Goal: Complete application form

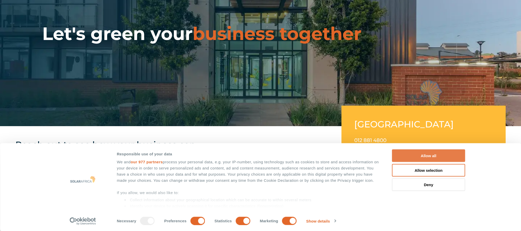
click at [435, 154] on button "Allow all" at bounding box center [428, 155] width 73 height 13
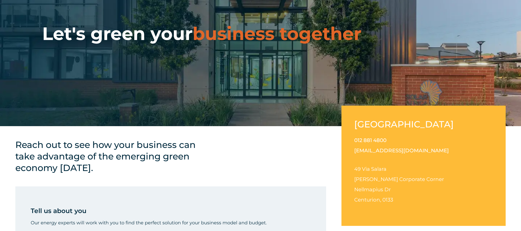
click at [371, 151] on link "[EMAIL_ADDRESS][DOMAIN_NAME]" at bounding box center [401, 150] width 95 height 6
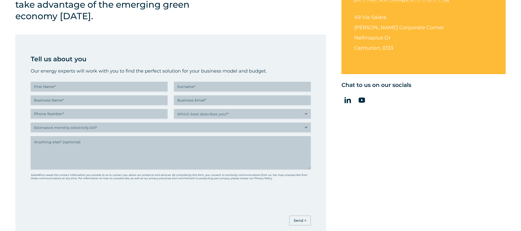
scroll to position [212, 0]
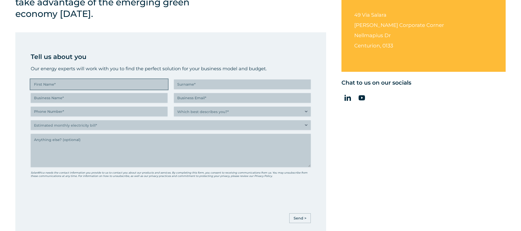
click at [96, 82] on input "First Name (Required)" at bounding box center [99, 84] width 137 height 10
type input "Tammy"
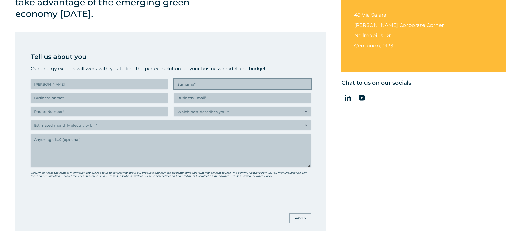
type input "Mooney"
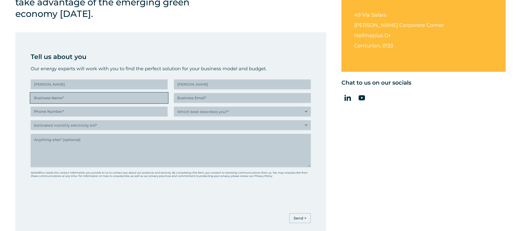
type input "CSG Holdings Limited"
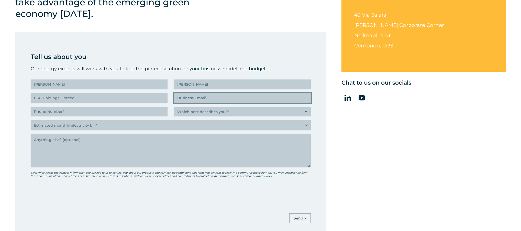
type input "tmooney@csggroup.co.za"
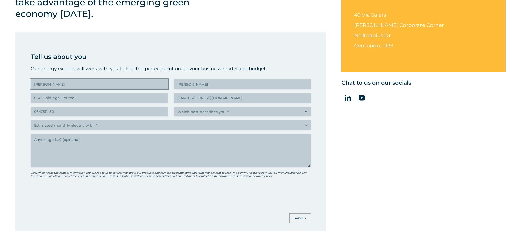
type input "(064) 751-1450"
click at [74, 96] on input "CSG Holdings Limited" at bounding box center [99, 98] width 137 height 10
drag, startPoint x: 81, startPoint y: 99, endPoint x: 54, endPoint y: 103, distance: 27.0
click at [43, 98] on input "CSG Holdings Limited" at bounding box center [99, 98] width 137 height 10
click at [76, 99] on input "CSG Holdings Limited" at bounding box center [99, 98] width 137 height 10
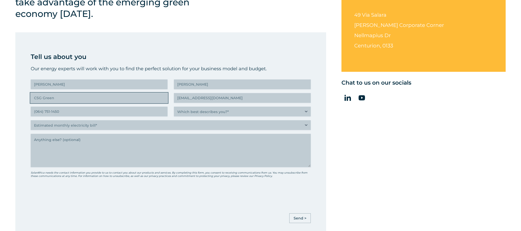
type input "CSG Green"
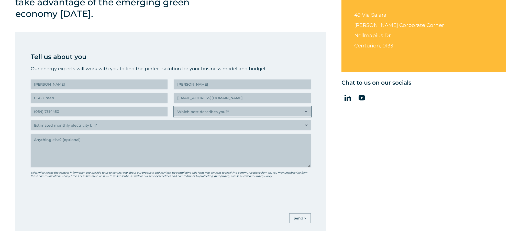
click at [306, 110] on select "Which best describes you?* Researching and identifying the best energy solution…" at bounding box center [242, 111] width 137 height 10
select select "Researching and identifying the best energy solutions on behalf of the business…"
click at [174, 106] on select "Which best describes you?* Researching and identifying the best energy solution…" at bounding box center [242, 111] width 137 height 10
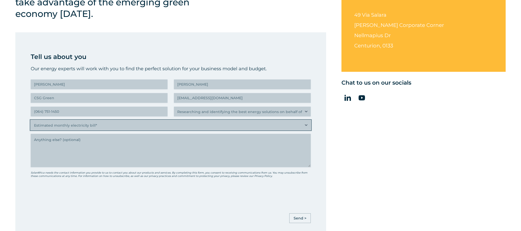
click at [179, 127] on select "Estimated monthly electricity bill* Less than R500K More than R500K" at bounding box center [171, 125] width 280 height 10
select select "Less than R500K"
click at [31, 120] on select "Estimated monthly electricity bill* Less than R500K More than R500K" at bounding box center [171, 125] width 280 height 10
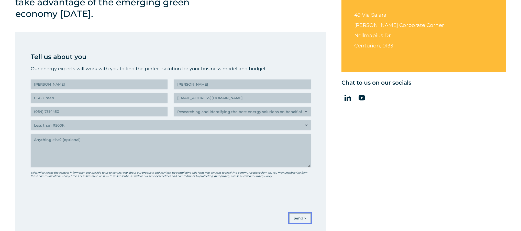
click at [299, 218] on input "Send >" at bounding box center [299, 218] width 21 height 10
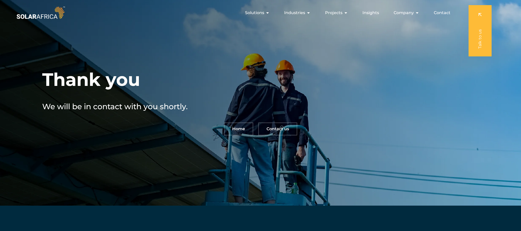
scroll to position [128, 0]
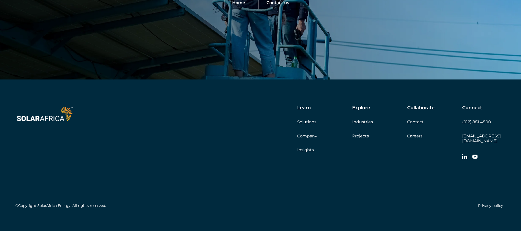
click at [308, 122] on link "Solutions" at bounding box center [306, 121] width 19 height 5
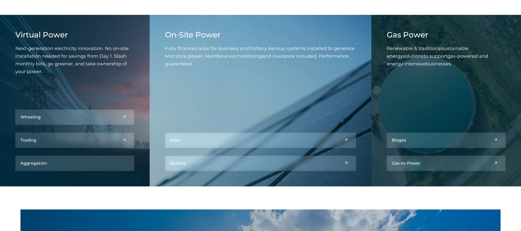
scroll to position [255, 0]
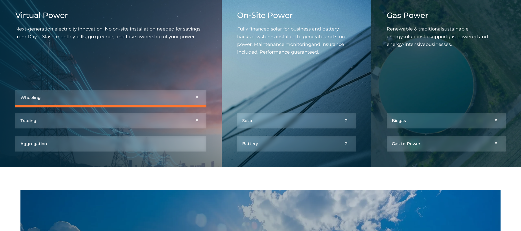
click at [52, 98] on link at bounding box center [110, 97] width 191 height 15
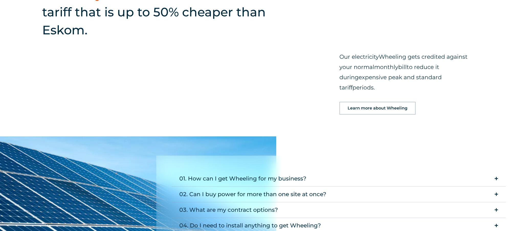
scroll to position [567, 0]
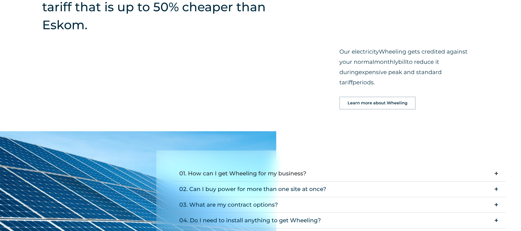
click at [496, 171] on icon "Accordion. Open links with Enter or Space, close with Escape, and navigate with…" at bounding box center [496, 173] width 3 height 4
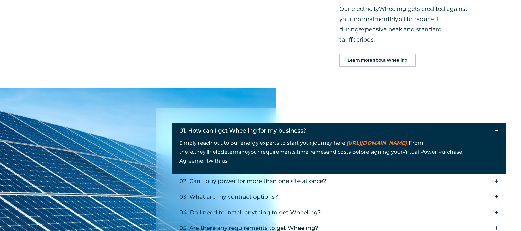
scroll to position [610, 0]
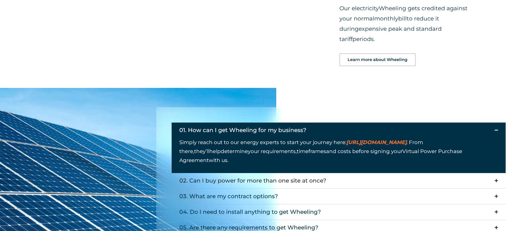
click at [496, 178] on icon "Accordion. Open links with Enter or Space, close with Escape, and navigate with…" at bounding box center [496, 180] width 3 height 4
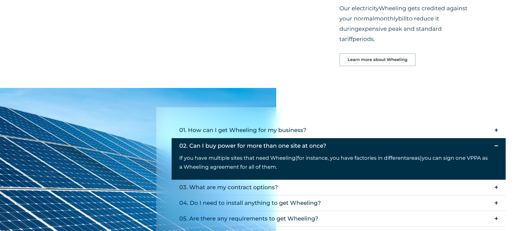
click at [496, 185] on icon "Accordion. Open links with Enter or Space, close with Escape, and navigate with…" at bounding box center [496, 187] width 3 height 4
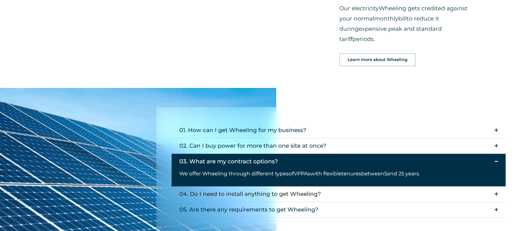
click at [495, 192] on icon "Accordion. Open links with Enter or Space, close with Escape, and navigate with…" at bounding box center [496, 194] width 3 height 4
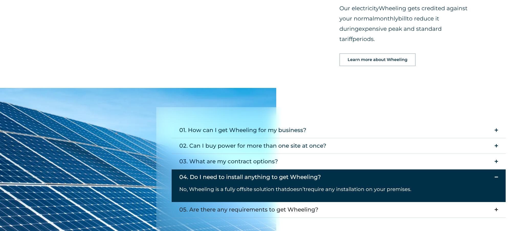
click at [498, 207] on icon "Accordion. Open links with Enter or Space, close with Escape, and navigate with…" at bounding box center [496, 209] width 3 height 4
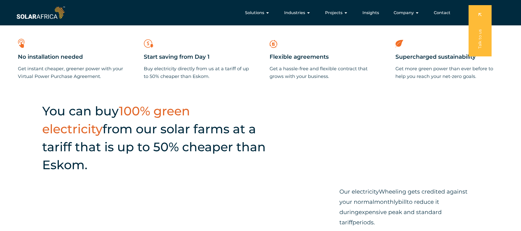
scroll to position [427, 0]
